Goal: Information Seeking & Learning: Learn about a topic

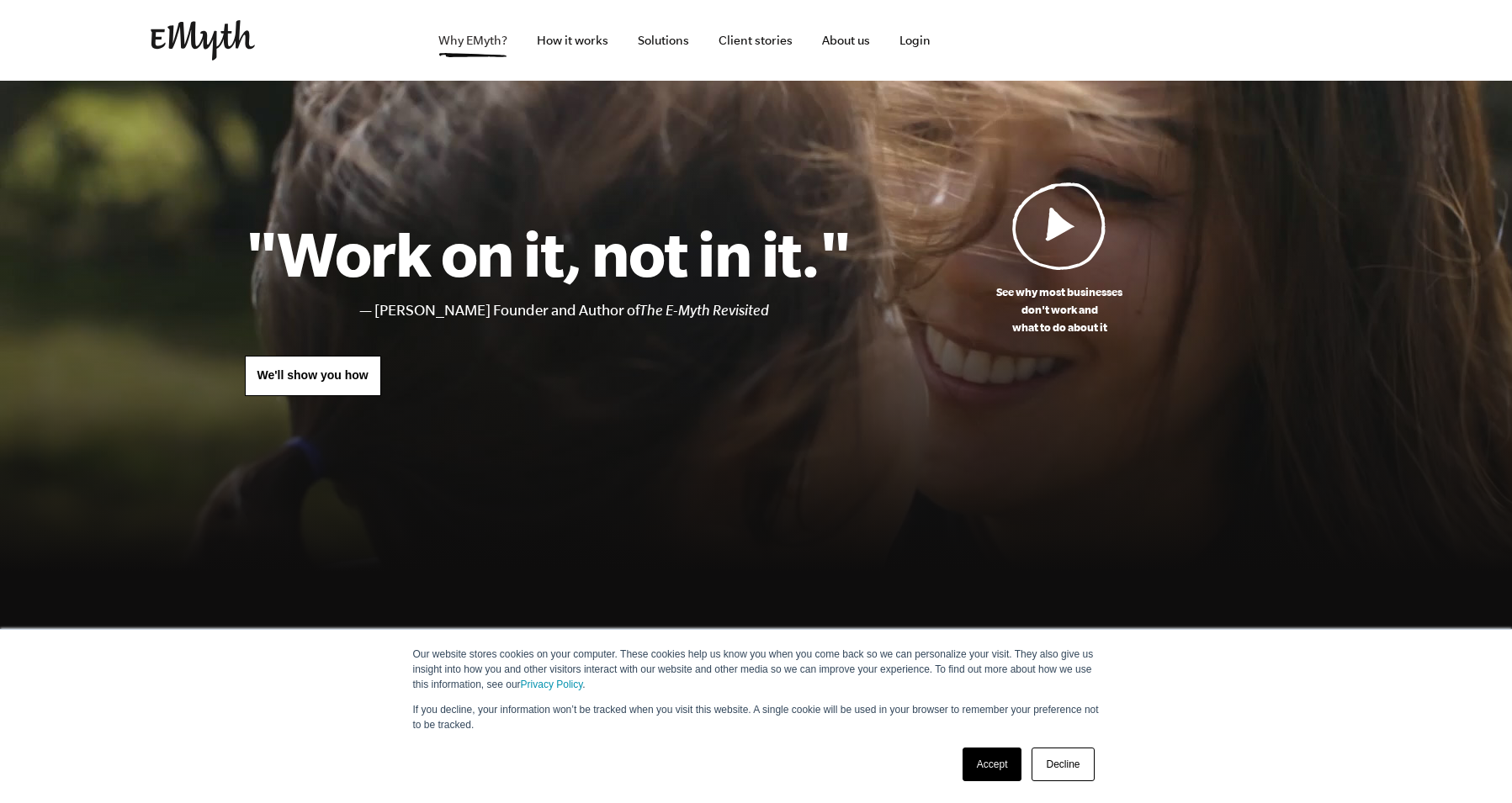
click at [469, 38] on link "Why EMyth?" at bounding box center [473, 40] width 96 height 81
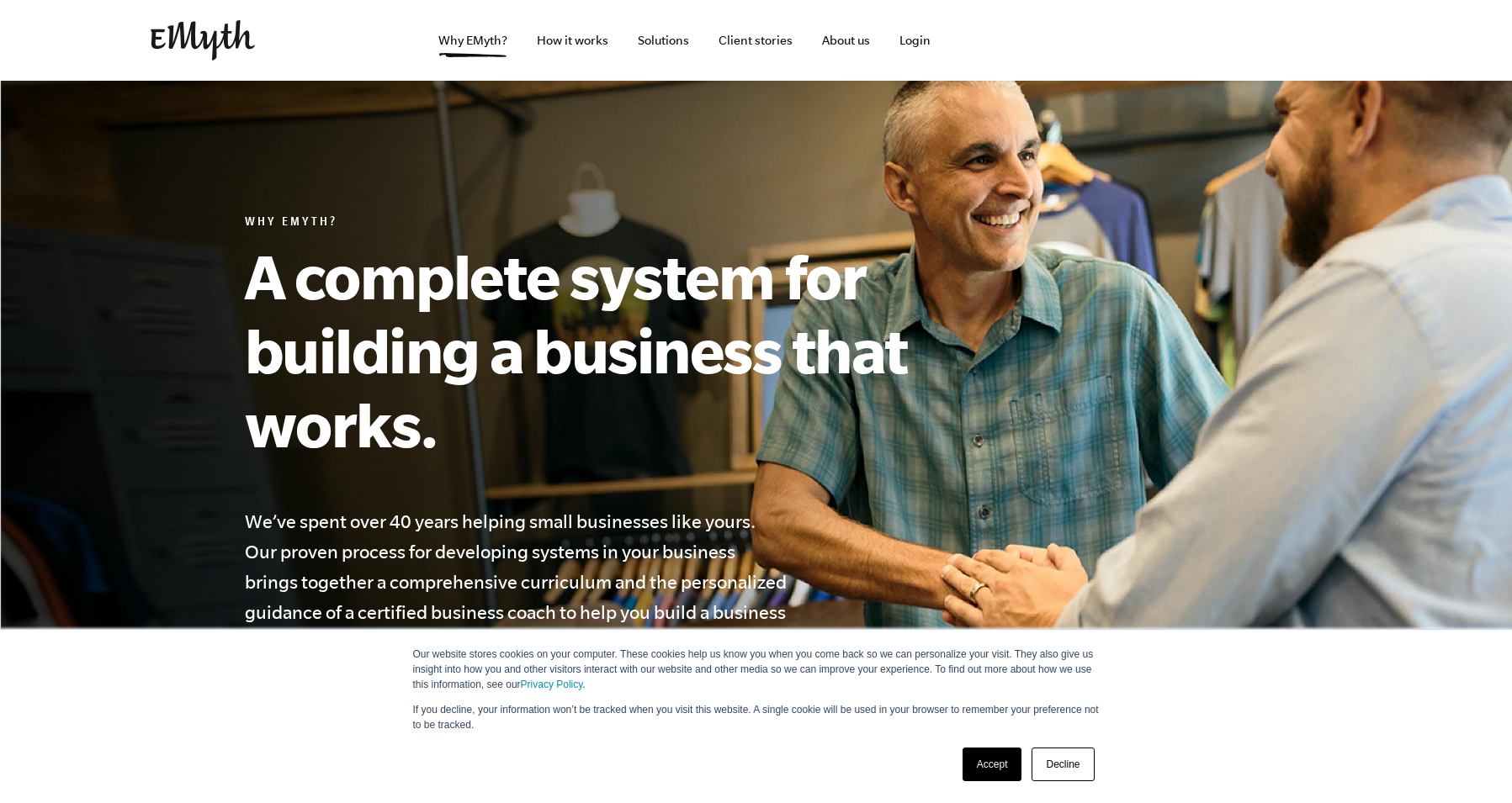
click at [1068, 766] on link "Decline" at bounding box center [1063, 764] width 62 height 34
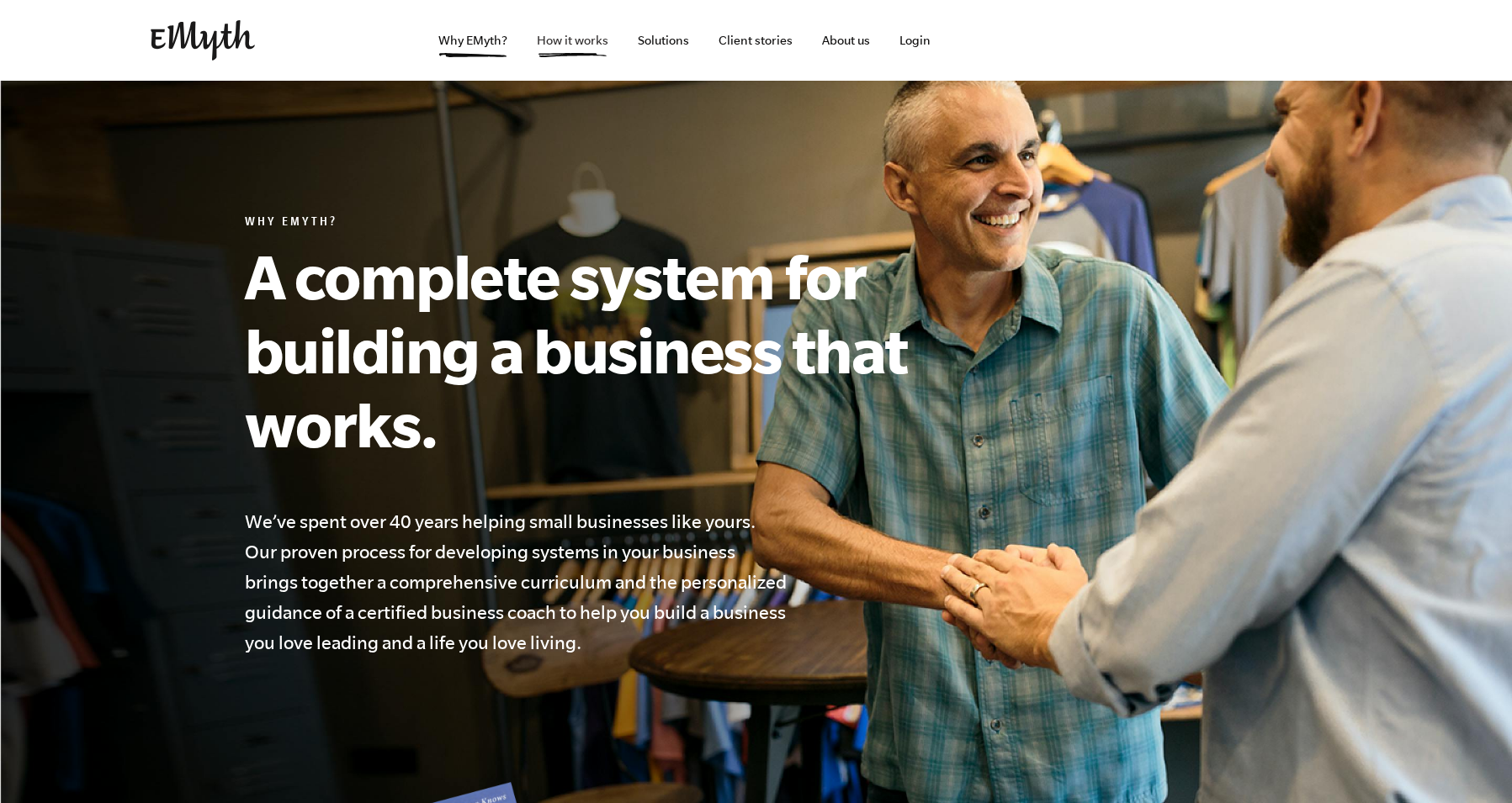
click at [562, 40] on link "How it works" at bounding box center [573, 40] width 98 height 81
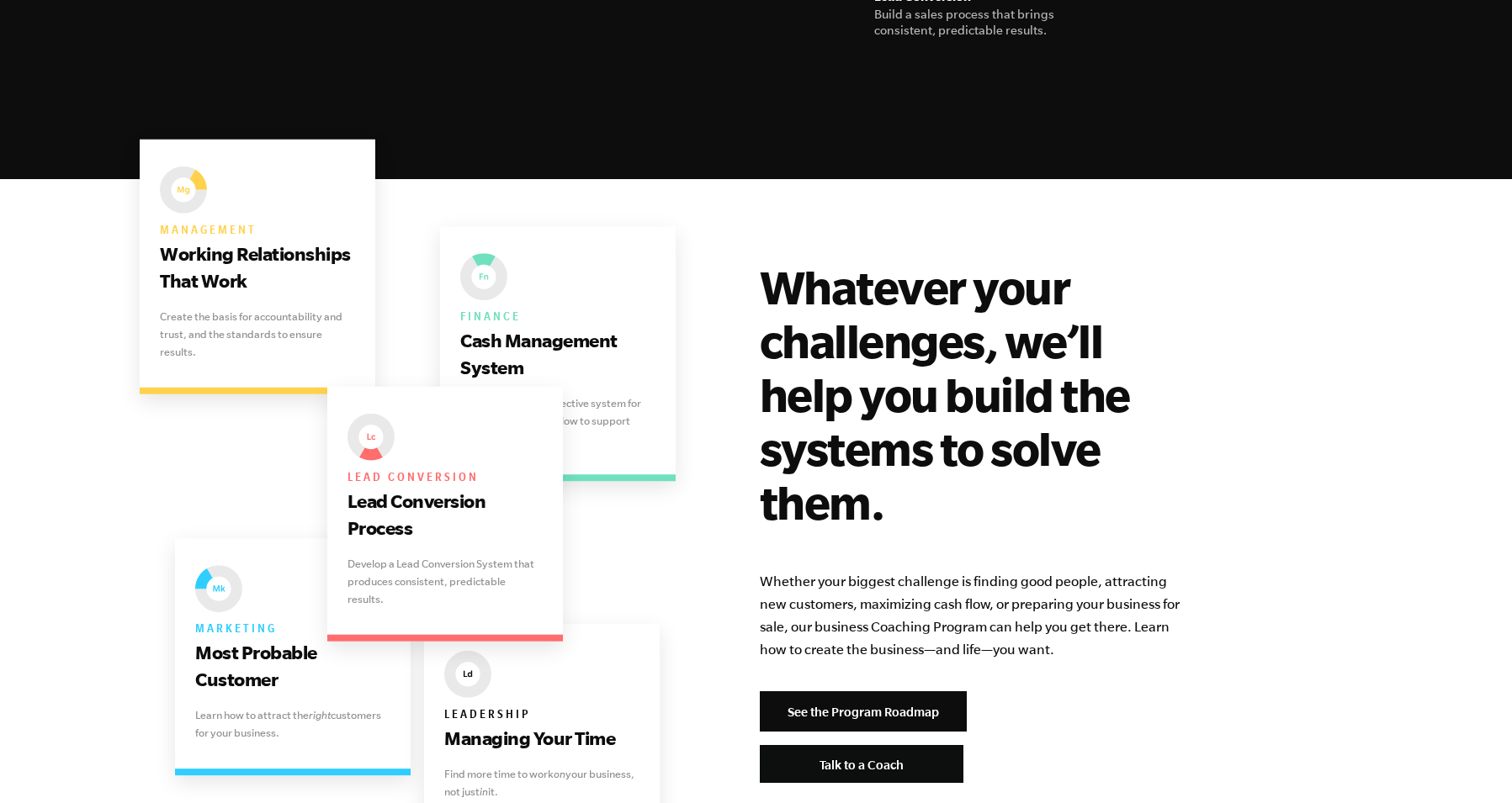
scroll to position [3159, 0]
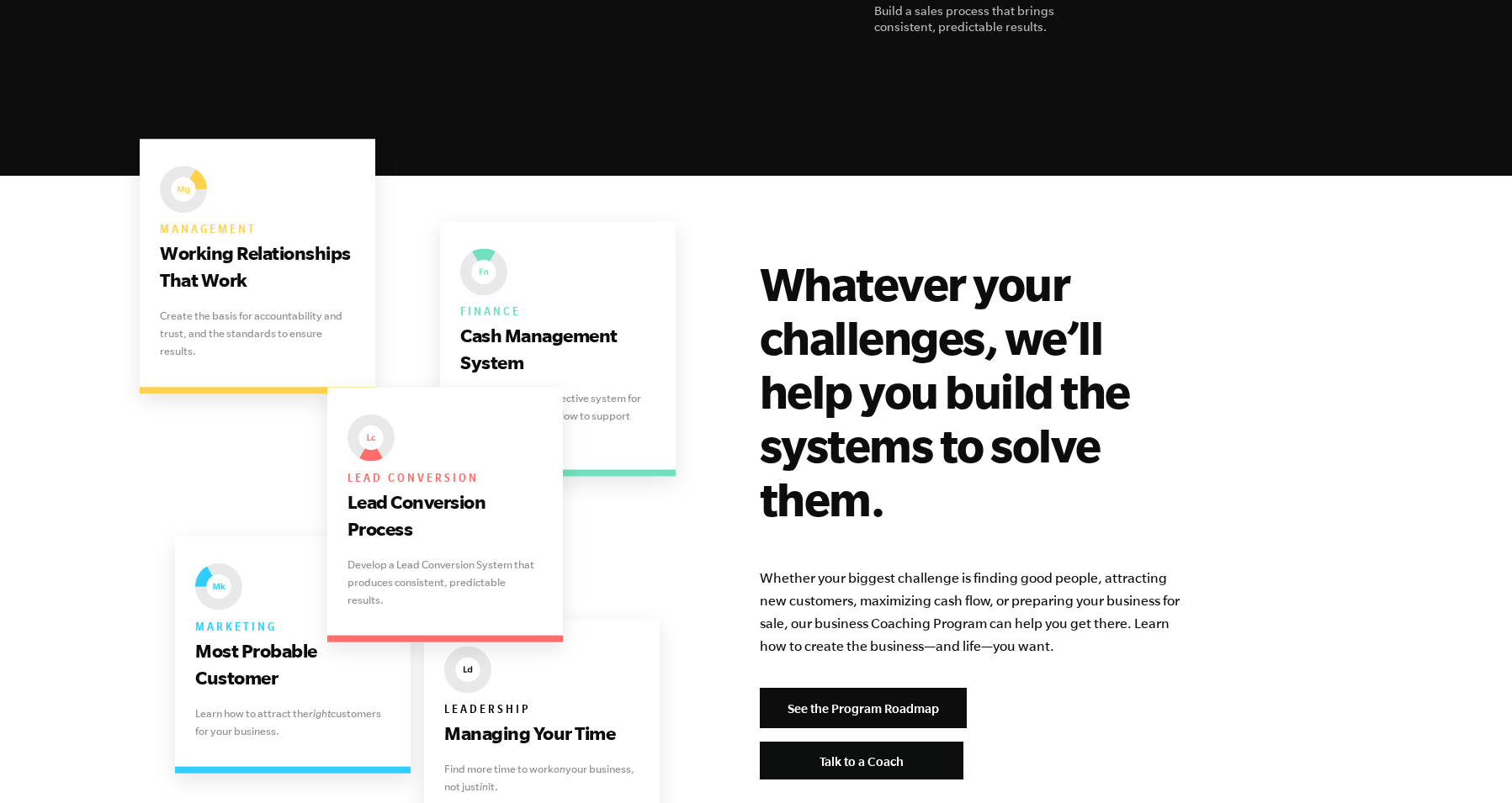
click at [229, 256] on div "Management Working Relationships That Work Create the basis for accountability …" at bounding box center [756, 518] width 1063 height 524
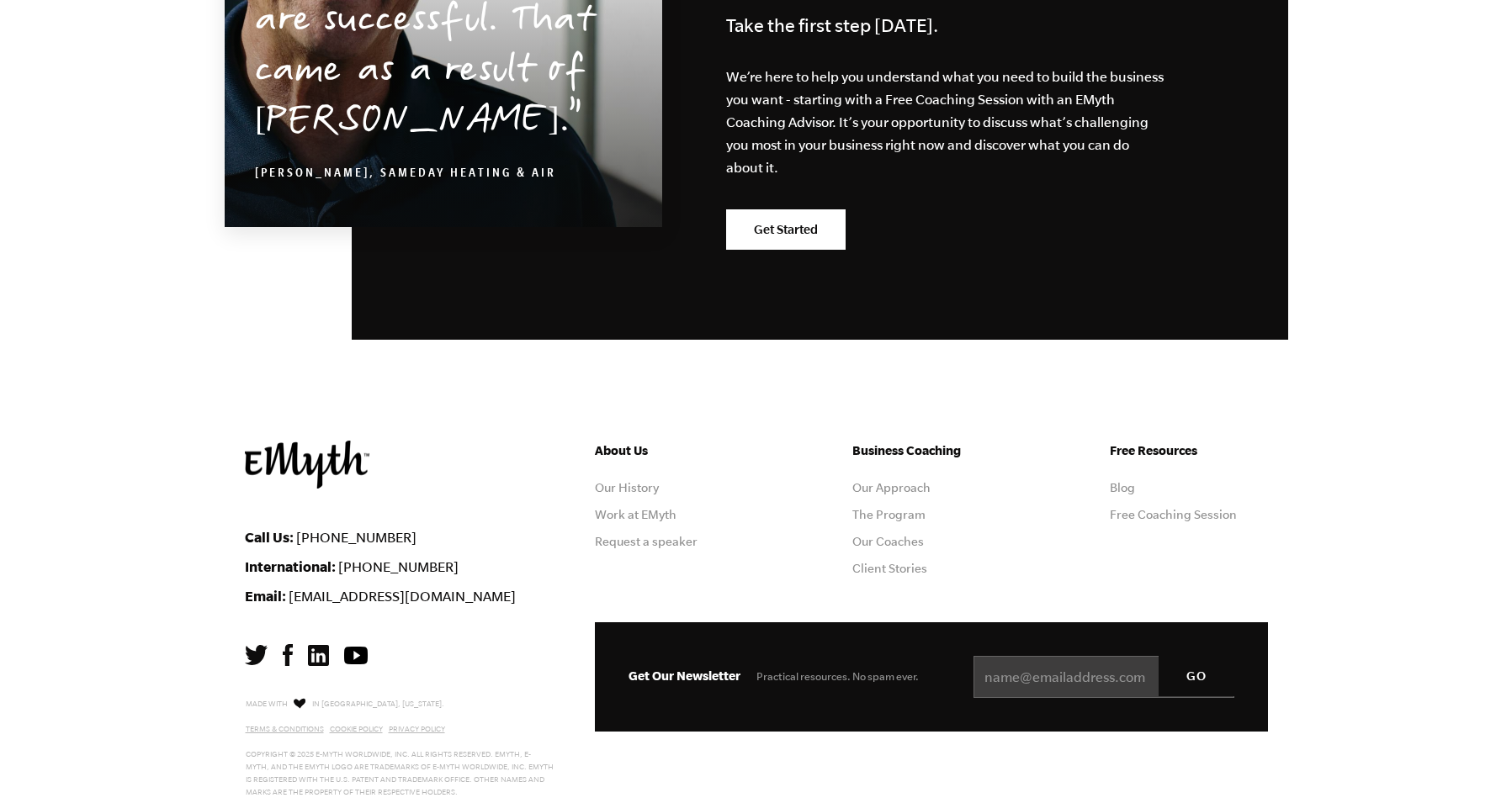
scroll to position [8268, 0]
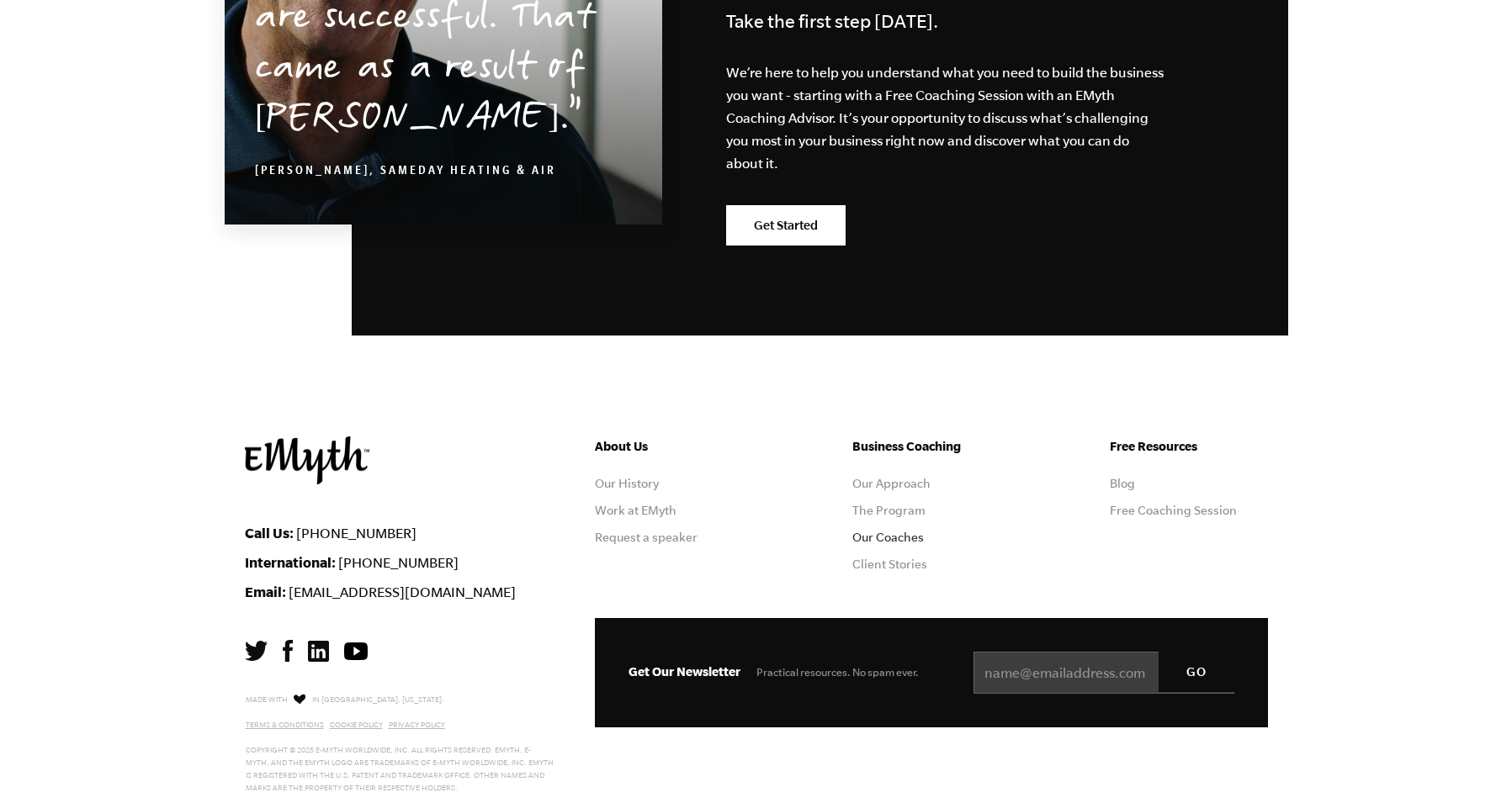
click at [903, 531] on link "Our Coaches" at bounding box center [888, 538] width 71 height 14
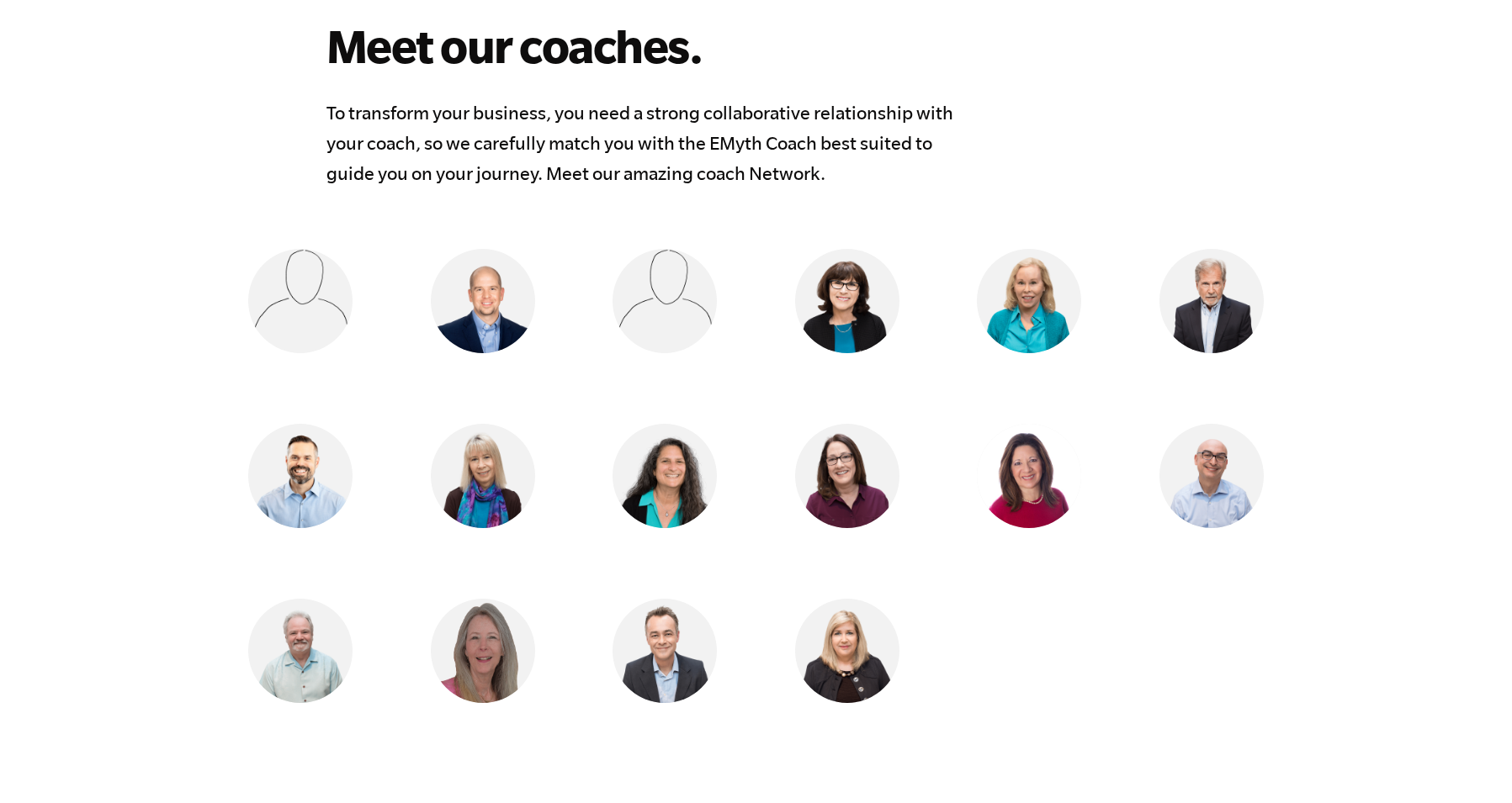
scroll to position [1303, 0]
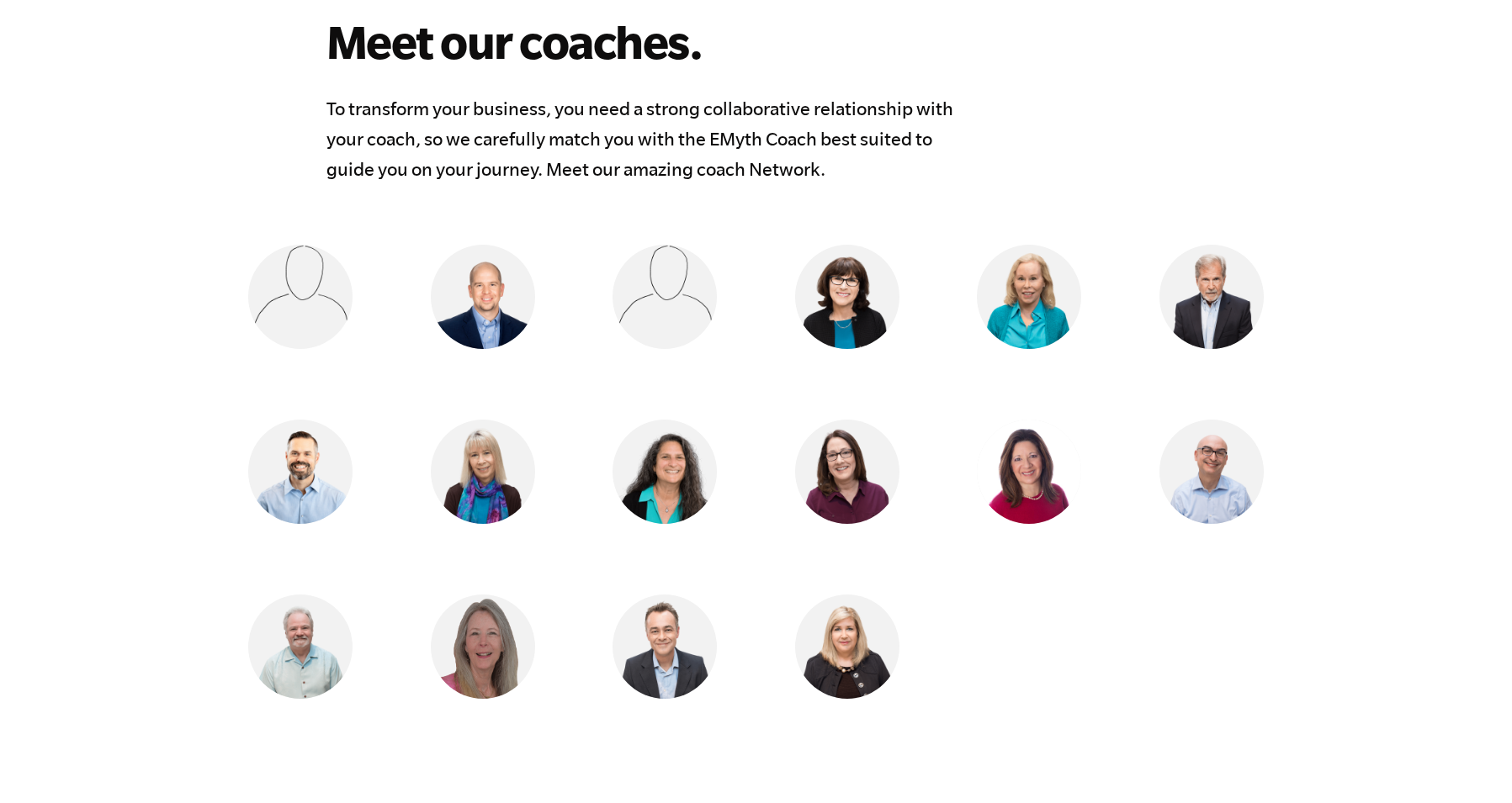
click at [1230, 664] on ul "Ãsa Tham Maputo, Mozambique Jonathan Slater Aiken, South Carolina Rich Heidecke…" at bounding box center [756, 507] width 1085 height 525
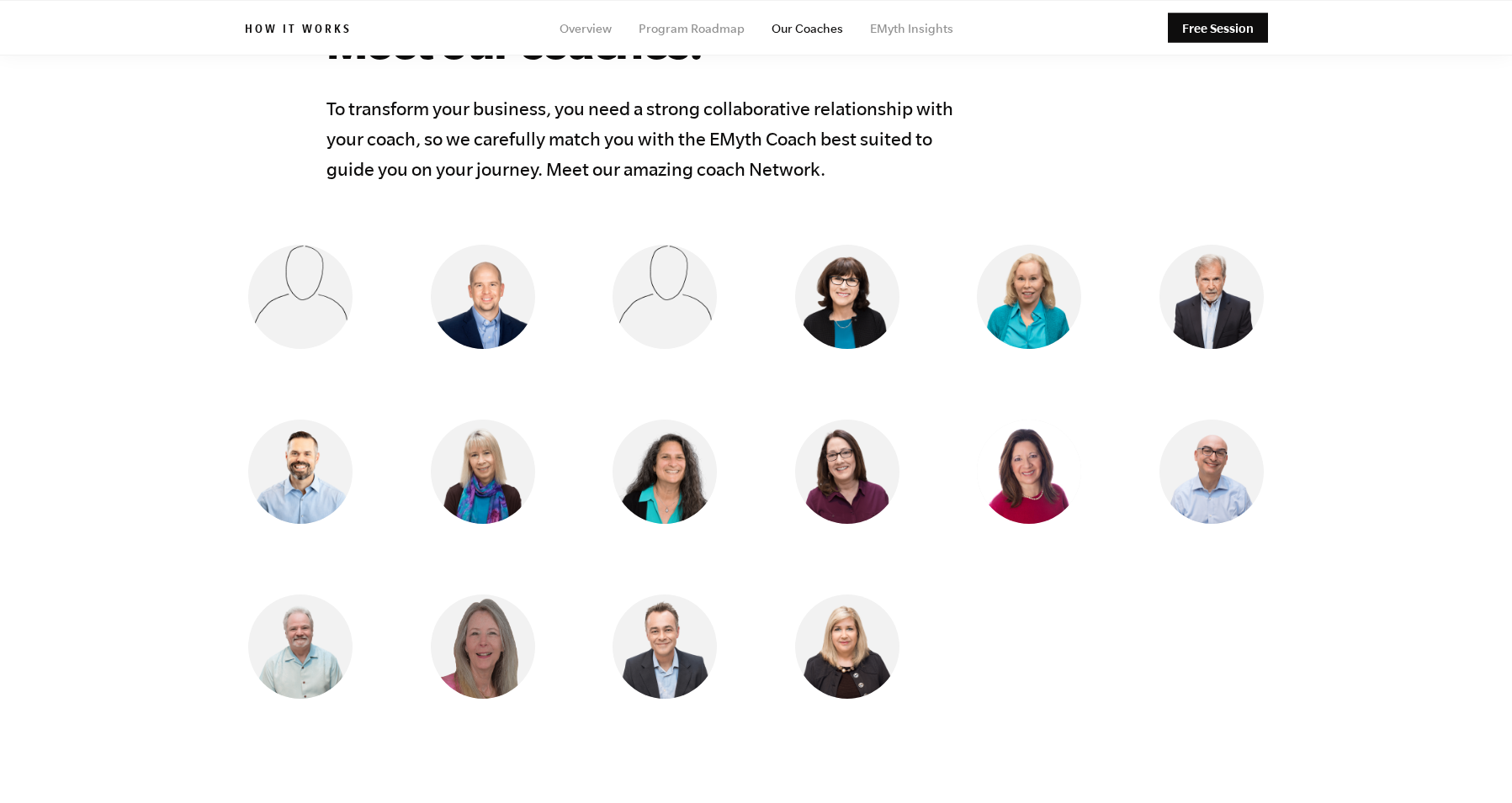
scroll to position [1293, 0]
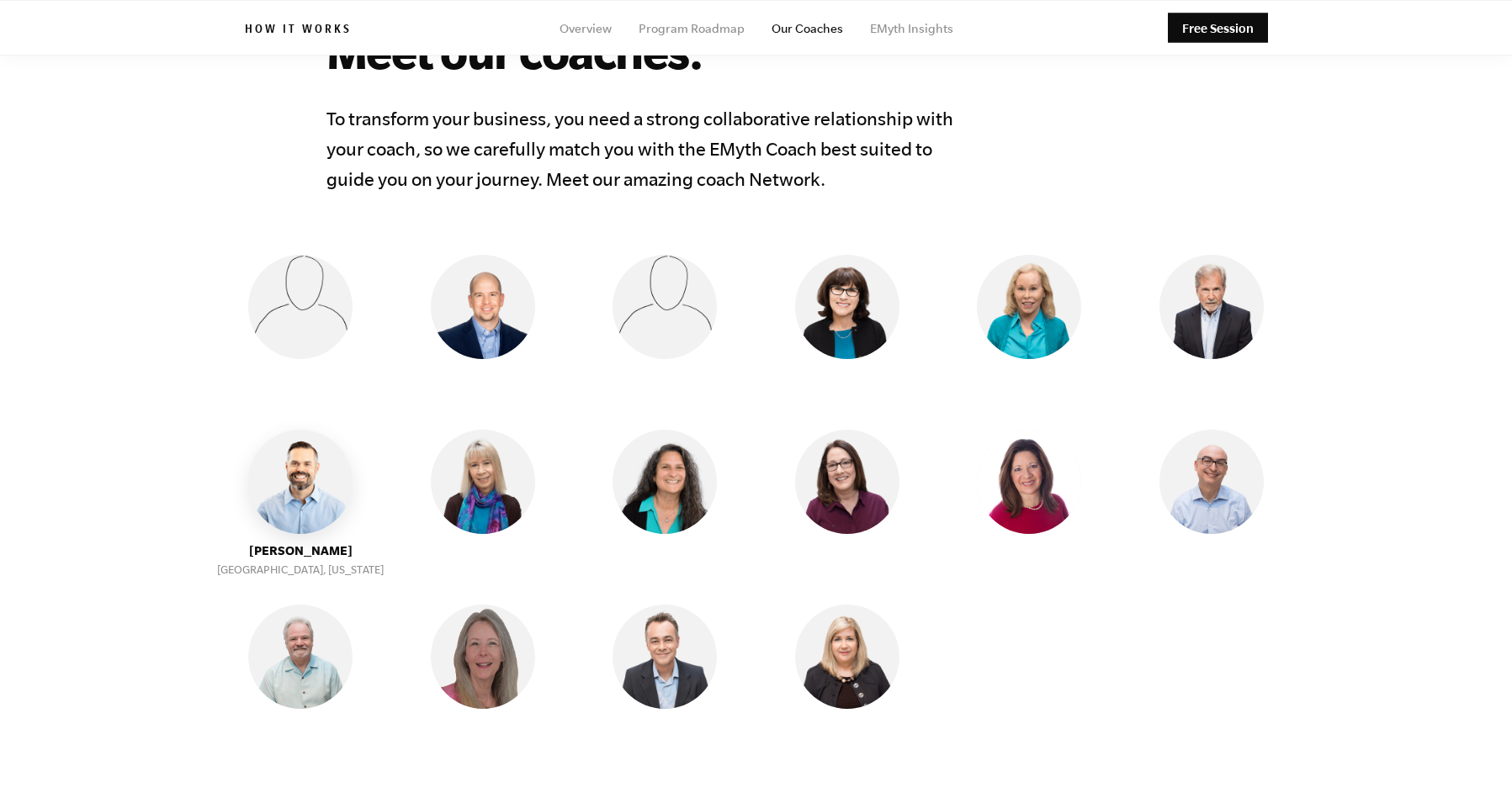
click at [311, 495] on img at bounding box center [300, 481] width 104 height 104
click at [301, 495] on img at bounding box center [300, 481] width 104 height 104
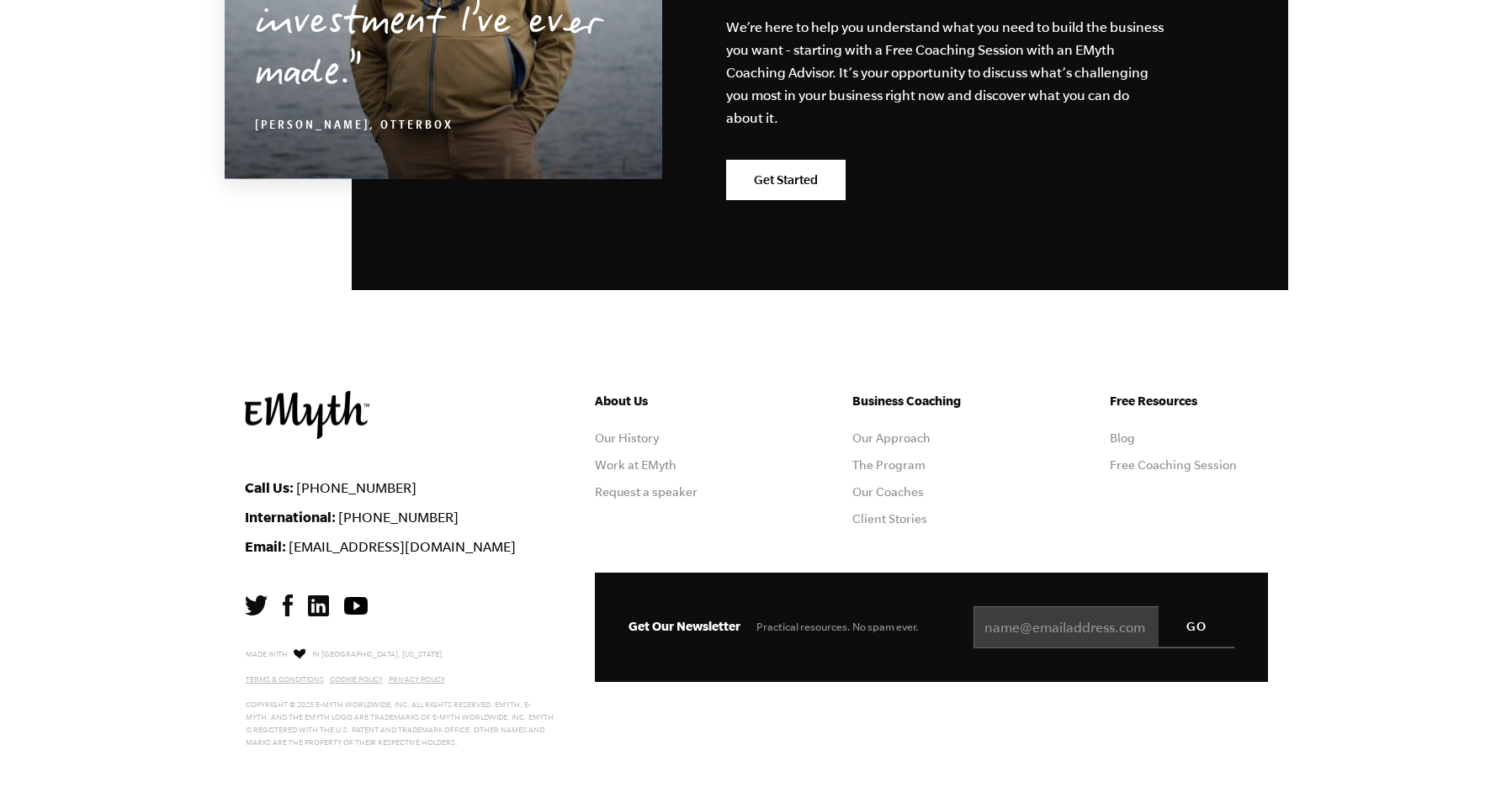
scroll to position [2956, 0]
